Goal: Navigation & Orientation: Find specific page/section

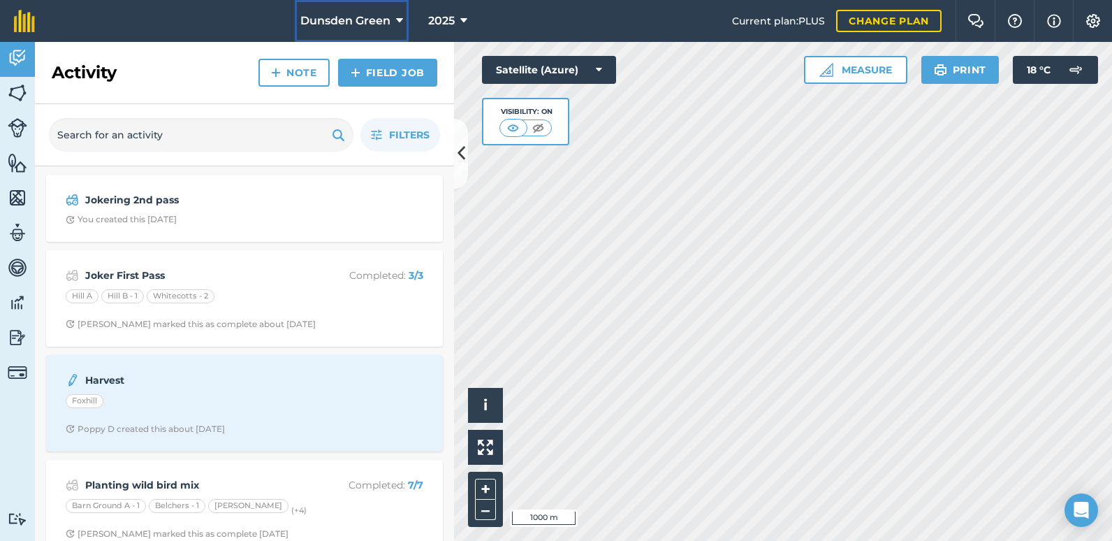
click at [396, 17] on icon at bounding box center [399, 21] width 7 height 17
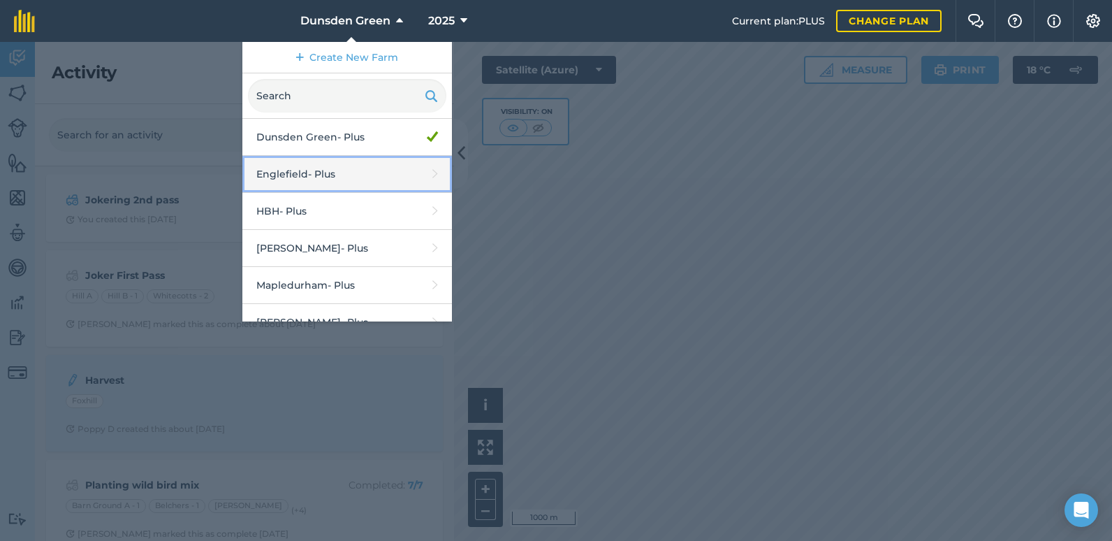
click at [293, 174] on link "Englefield - Plus" at bounding box center [347, 174] width 210 height 37
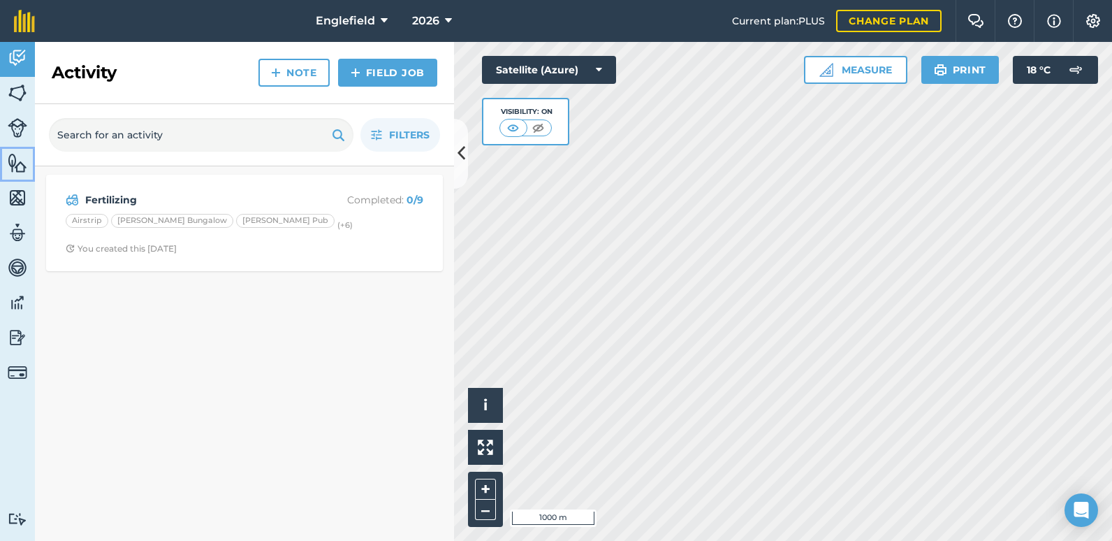
click at [12, 170] on img at bounding box center [18, 162] width 20 height 21
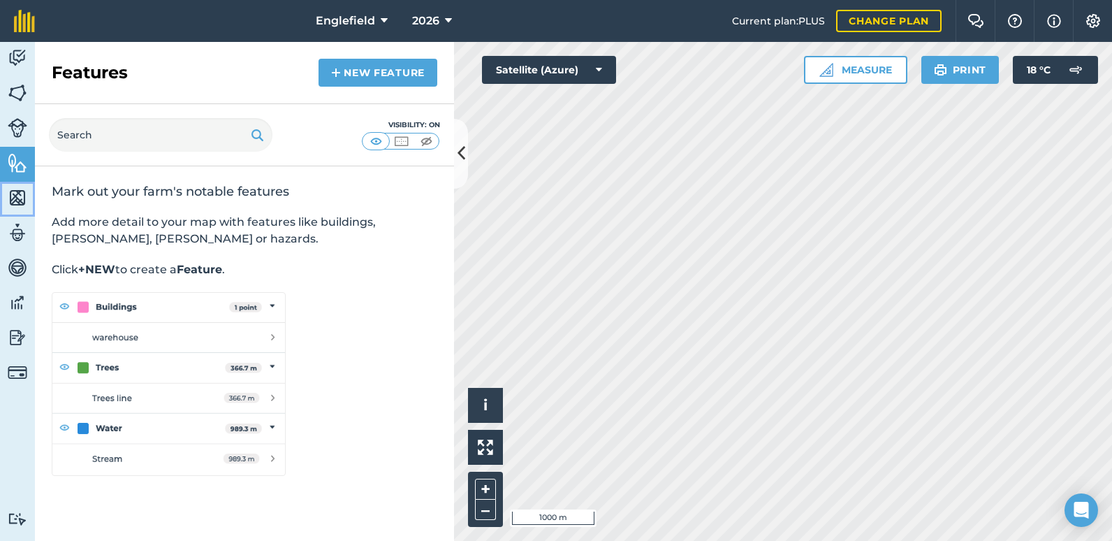
click at [13, 193] on img at bounding box center [18, 197] width 20 height 21
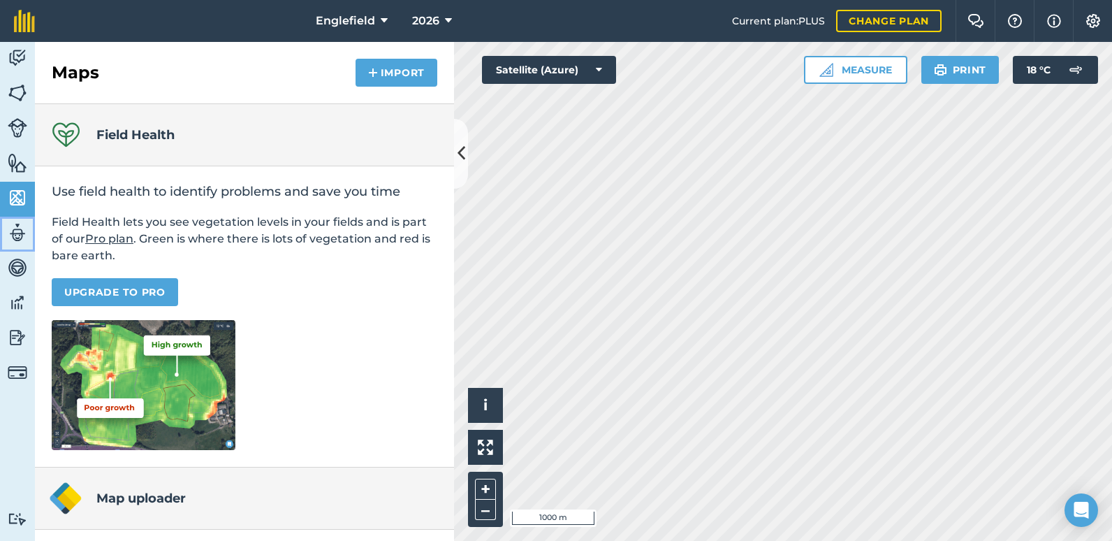
click at [13, 235] on img at bounding box center [18, 232] width 20 height 21
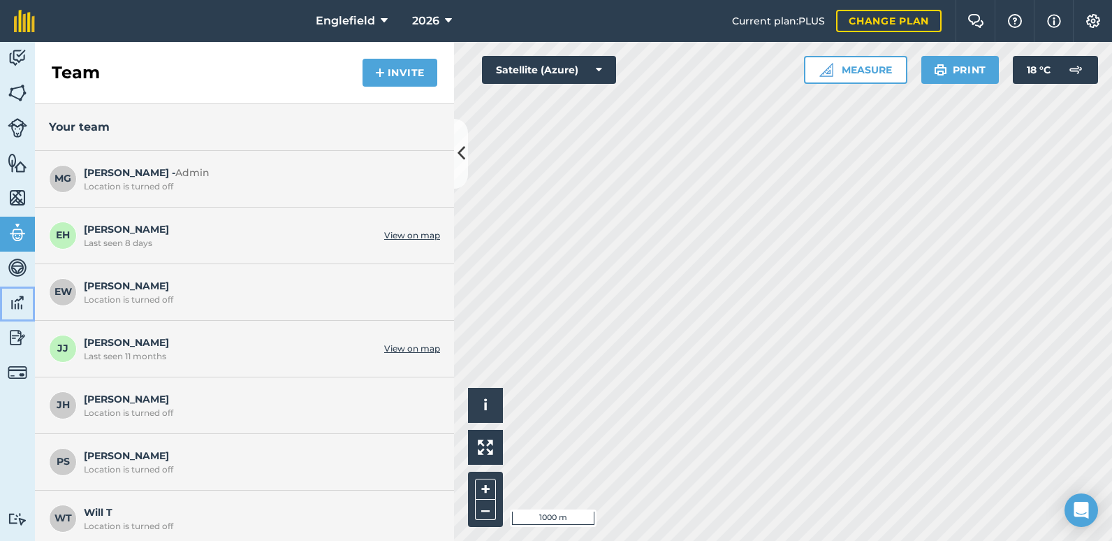
click at [15, 300] on img at bounding box center [18, 302] width 20 height 21
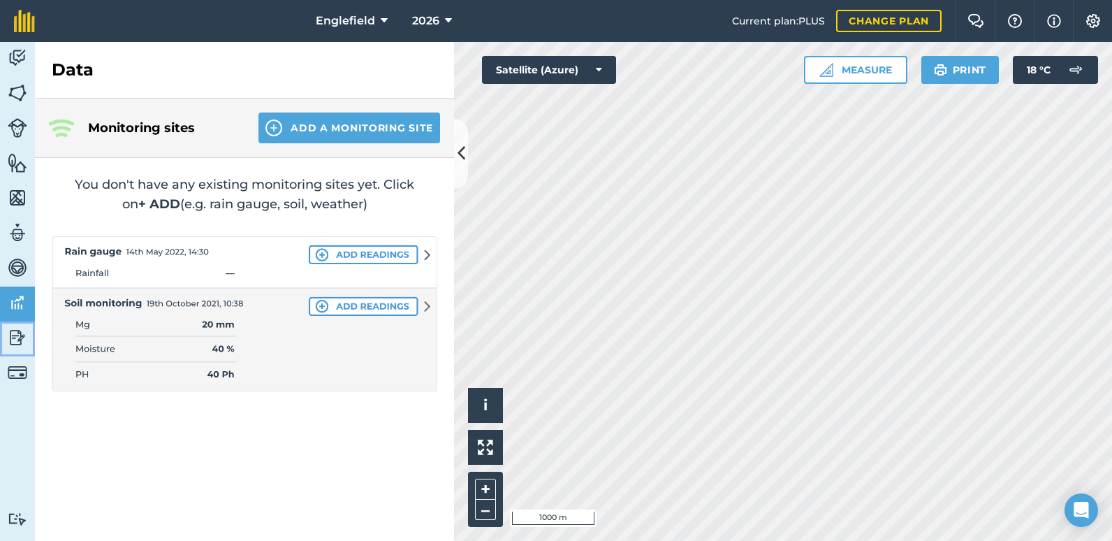
click at [17, 330] on img at bounding box center [18, 337] width 20 height 21
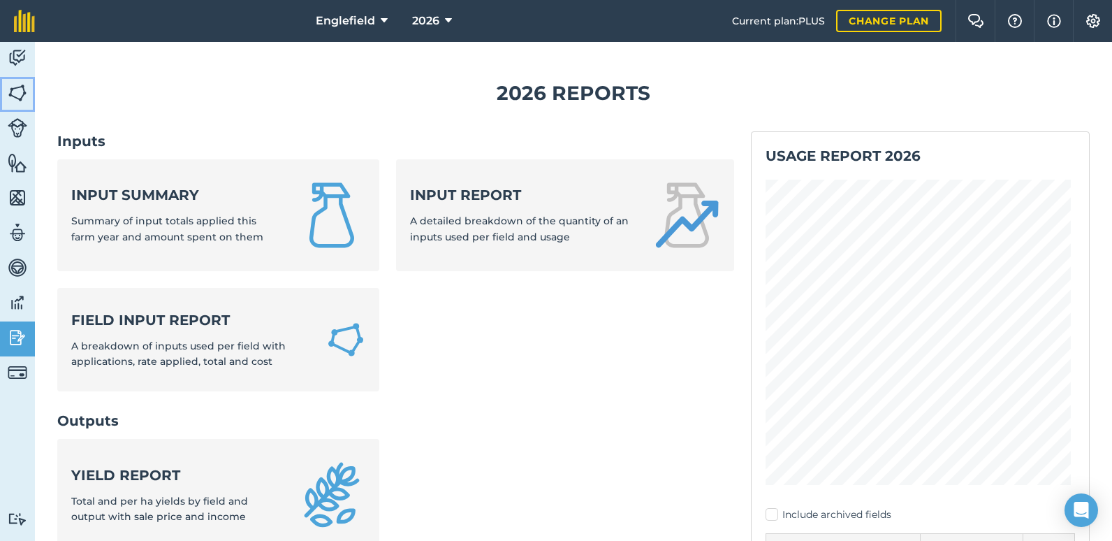
click at [15, 92] on img at bounding box center [18, 92] width 20 height 21
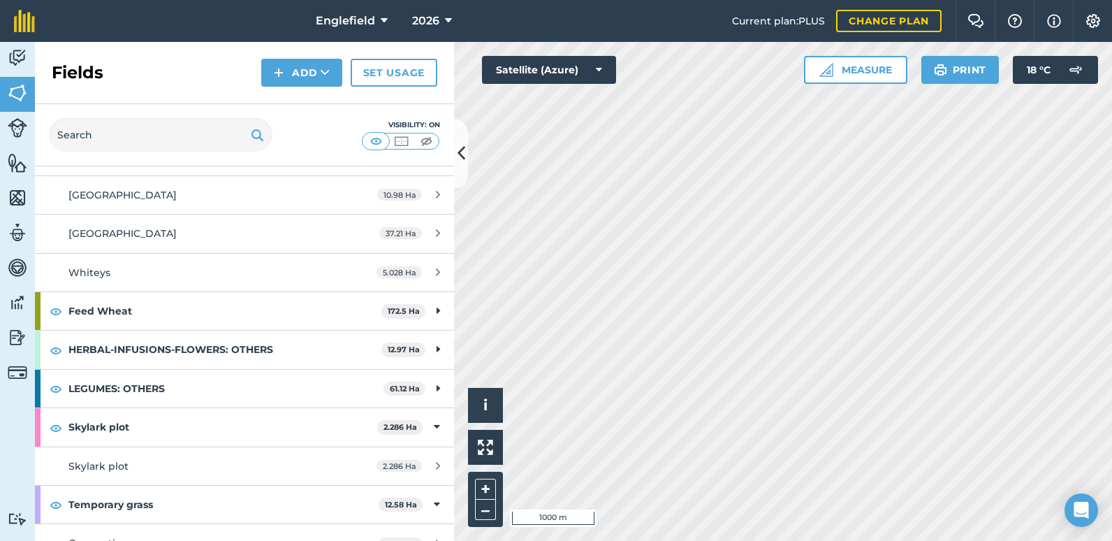
scroll to position [580, 0]
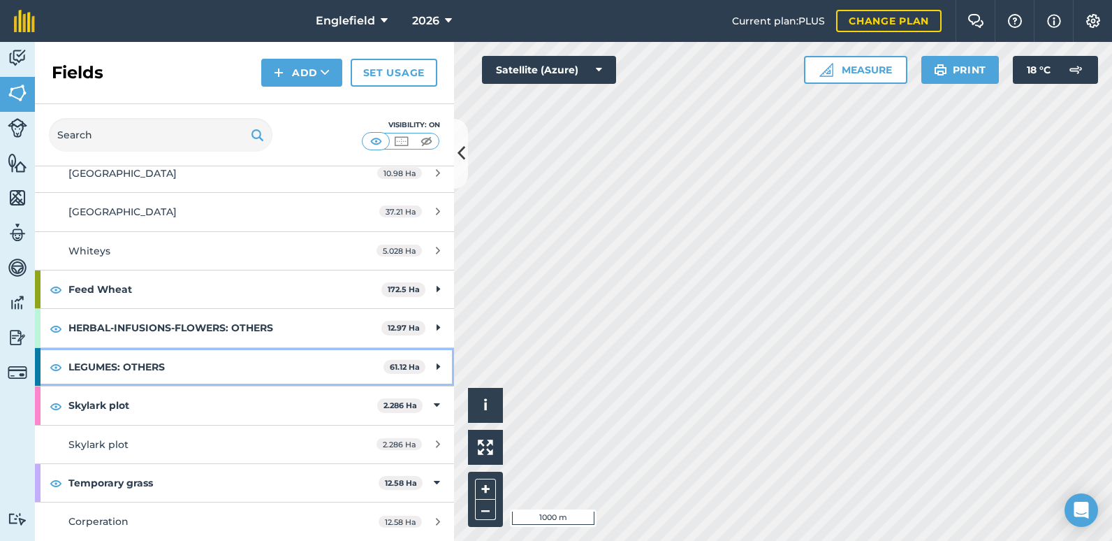
click at [424, 365] on div "LEGUMES: OTHERS 61.12 Ha" at bounding box center [244, 367] width 419 height 38
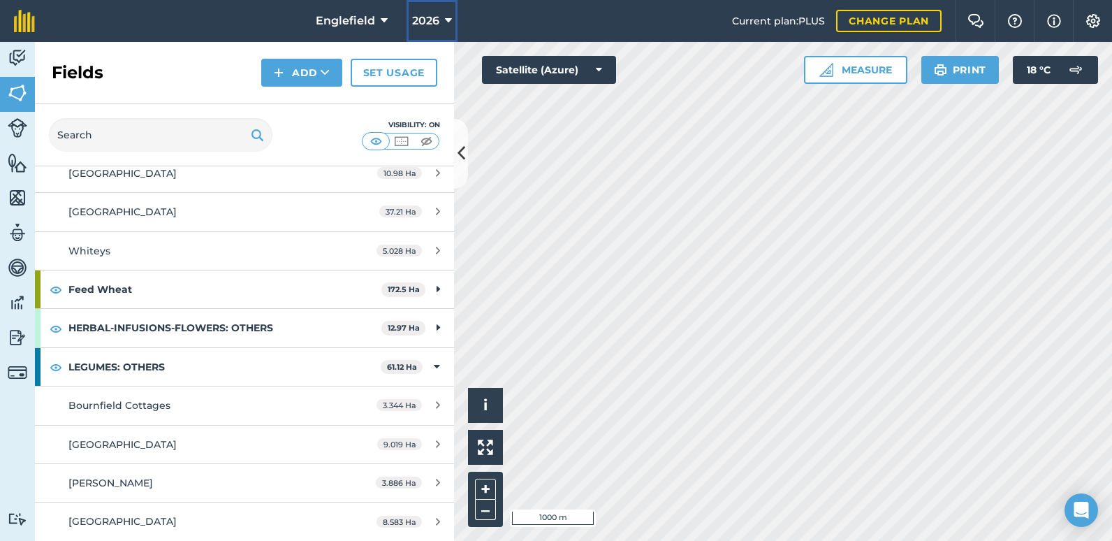
click at [445, 15] on icon at bounding box center [448, 21] width 7 height 17
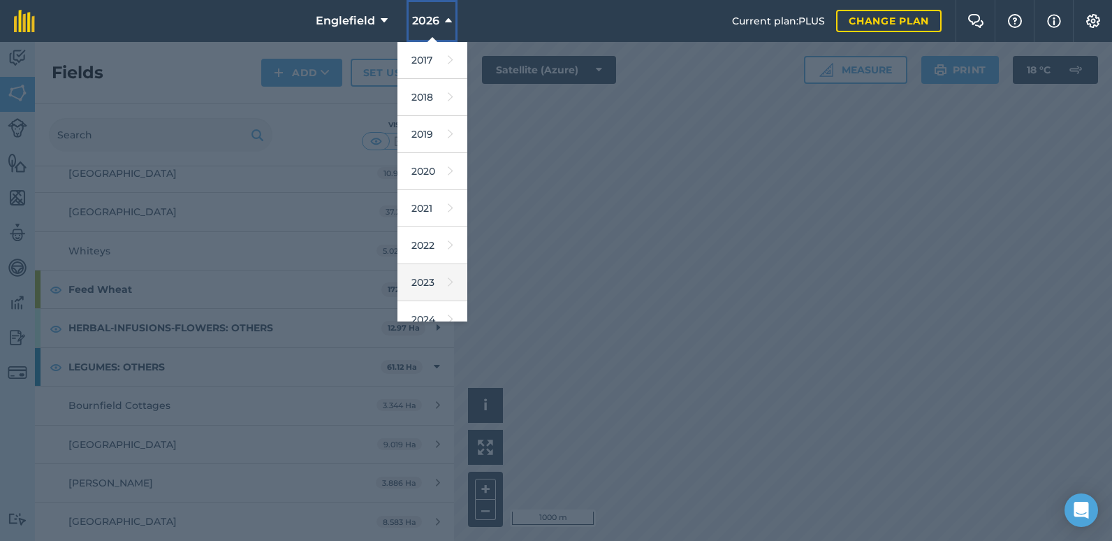
scroll to position [128, 0]
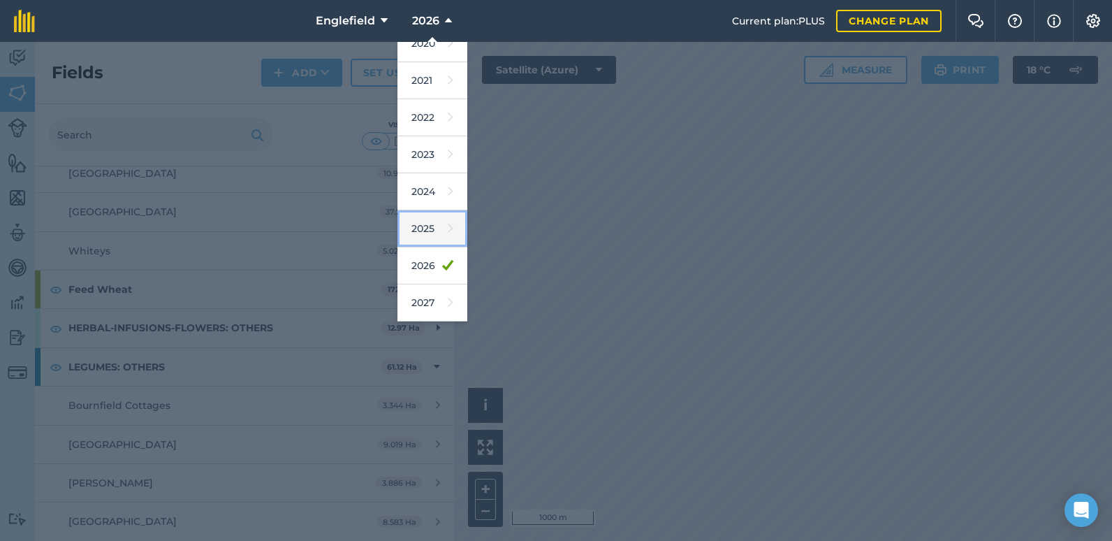
click at [419, 235] on link "2025" at bounding box center [432, 228] width 70 height 37
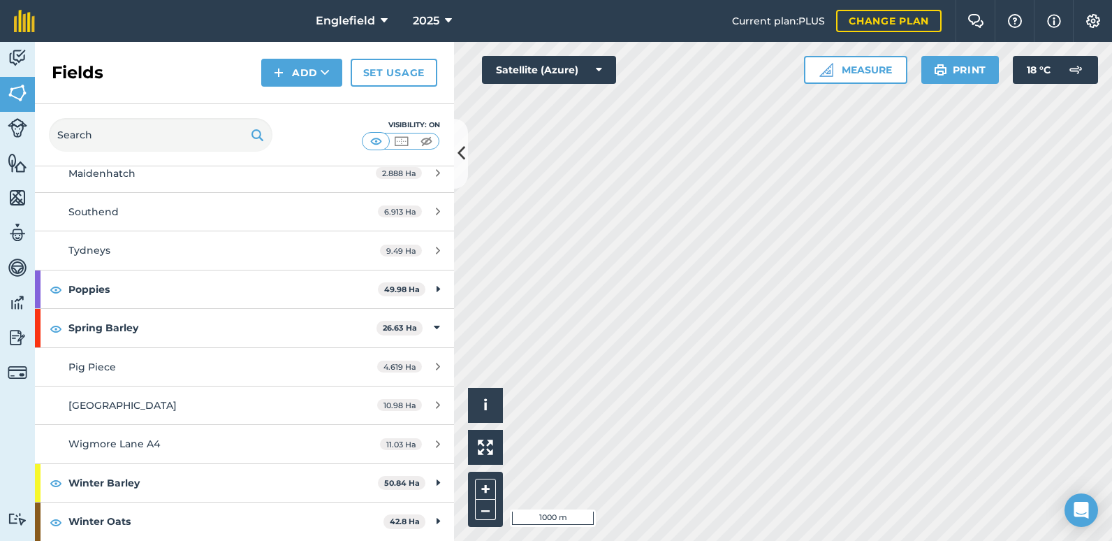
scroll to position [465, 0]
click at [445, 19] on icon at bounding box center [448, 21] width 7 height 17
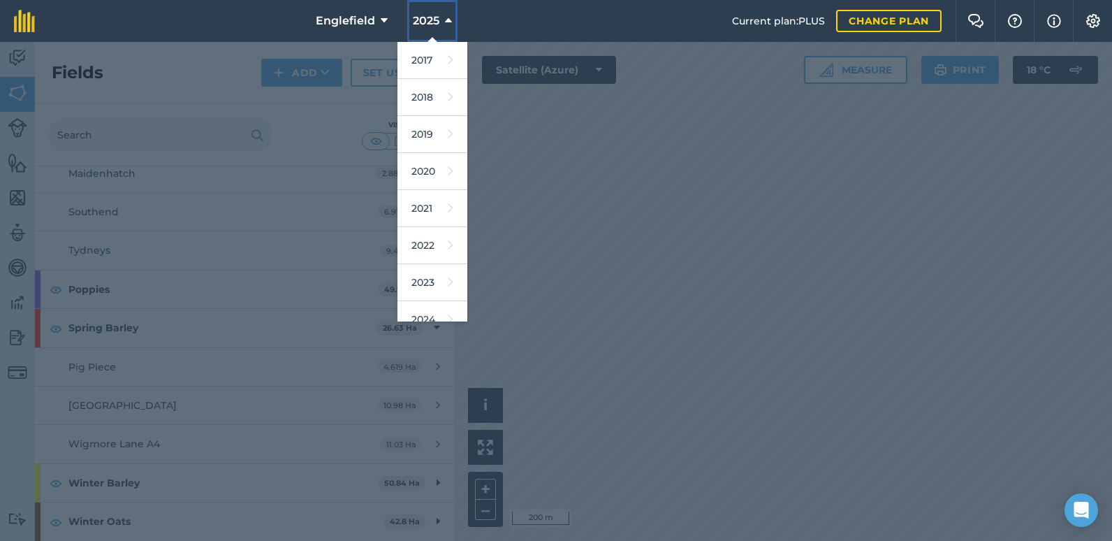
scroll to position [128, 0]
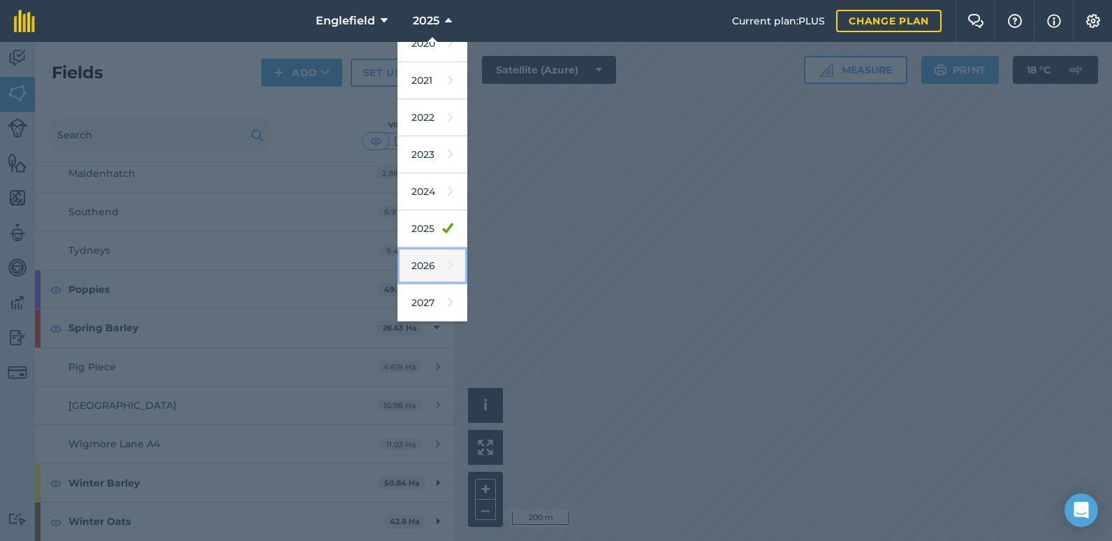
click at [421, 270] on link "2026" at bounding box center [432, 265] width 70 height 37
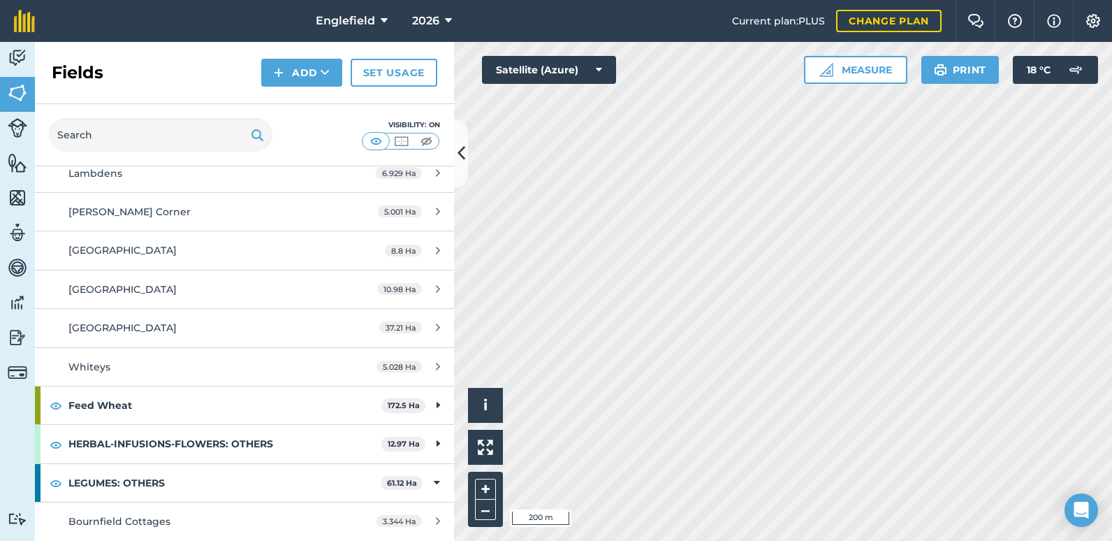
scroll to position [580, 0]
